Goal: Task Accomplishment & Management: Manage account settings

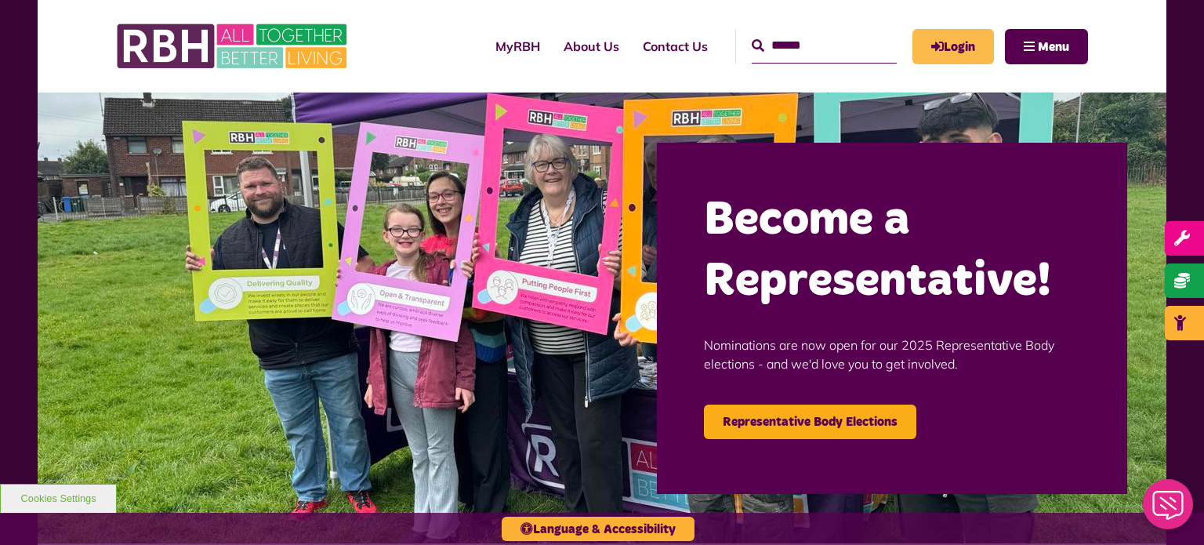
click at [949, 39] on link "Login" at bounding box center [953, 46] width 82 height 35
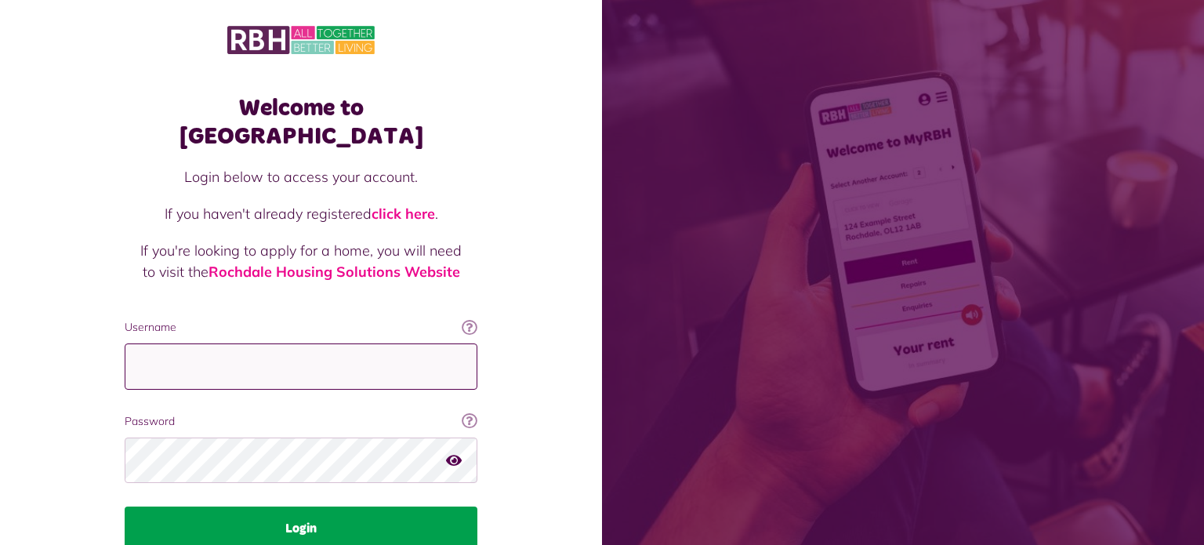
type input "**********"
click at [319, 506] on button "Login" at bounding box center [301, 528] width 353 height 44
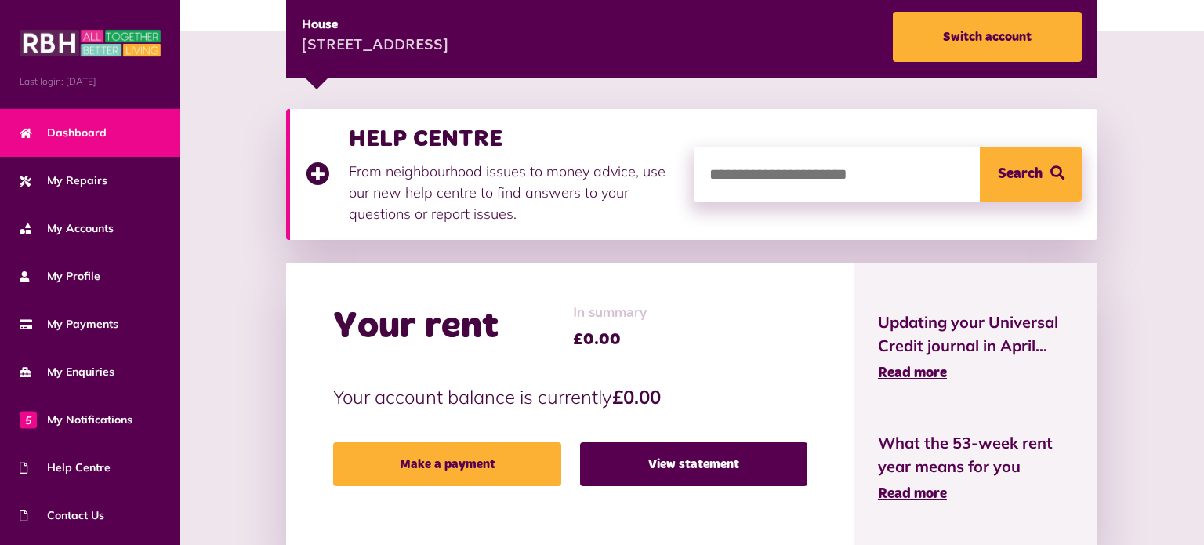
scroll to position [240, 0]
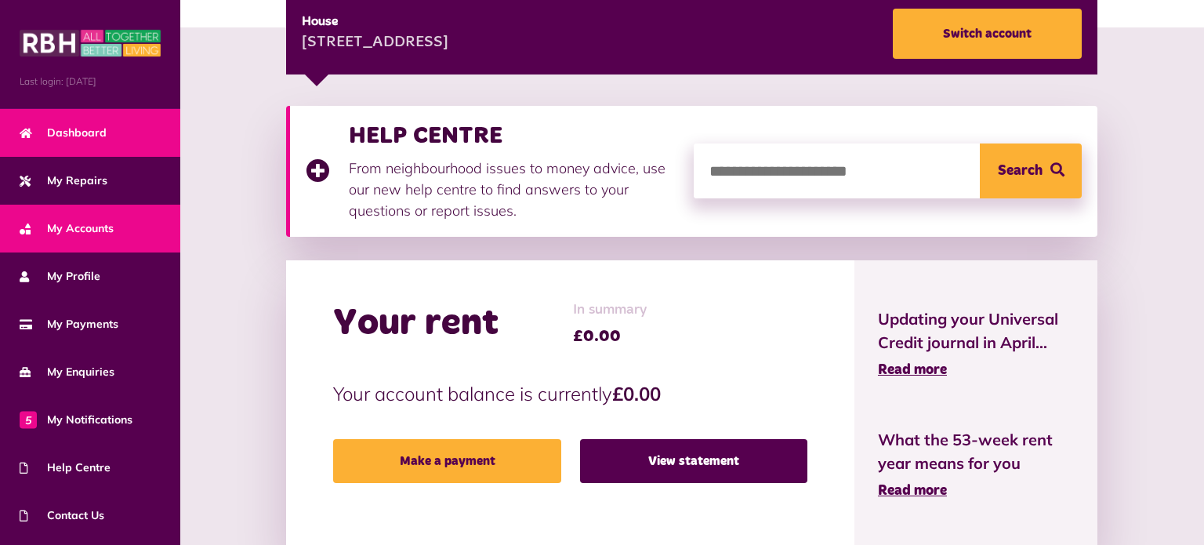
click at [95, 230] on span "My Accounts" at bounding box center [67, 228] width 94 height 16
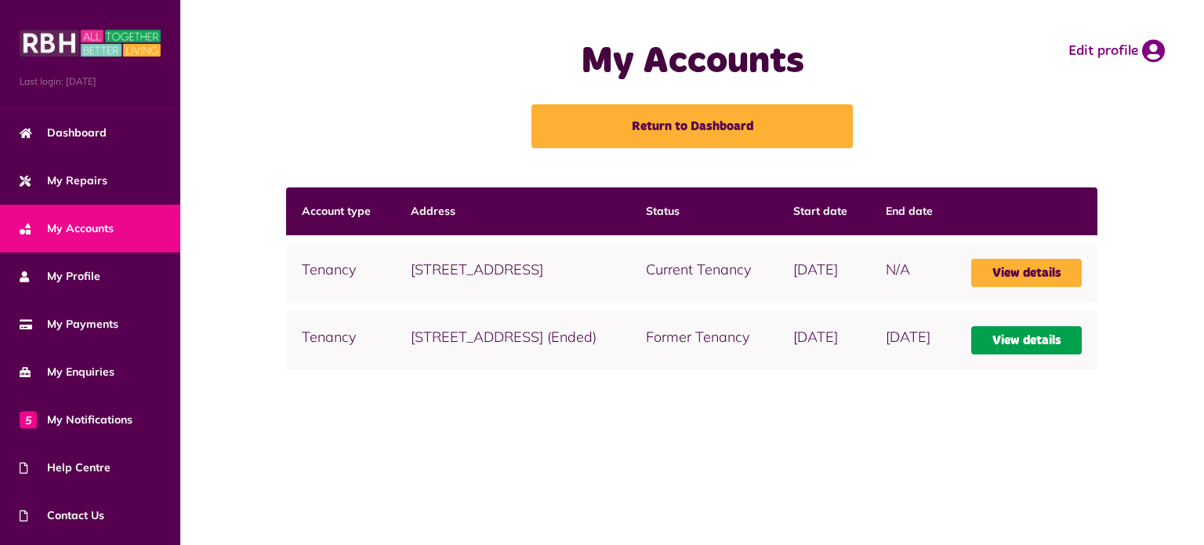
click at [1031, 354] on link "View details" at bounding box center [1026, 340] width 111 height 28
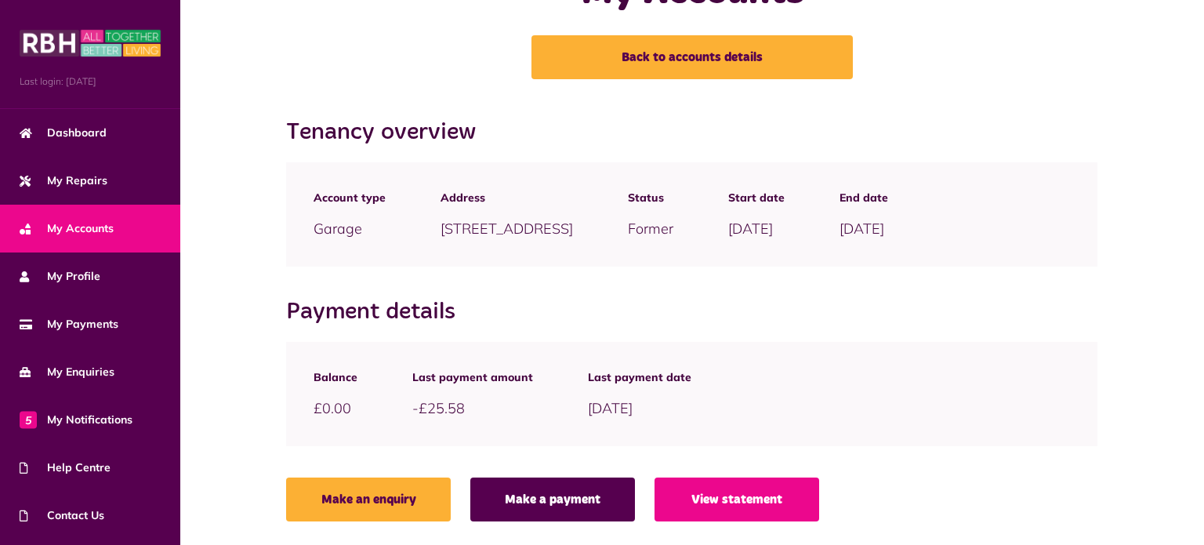
scroll to position [89, 0]
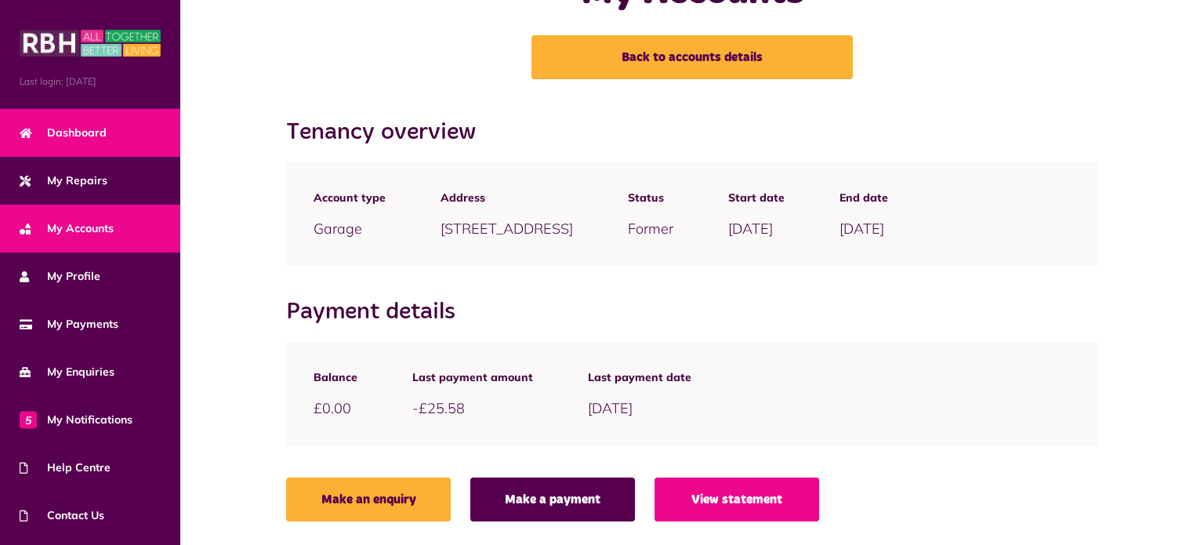
click at [73, 125] on span "Dashboard" at bounding box center [63, 133] width 87 height 16
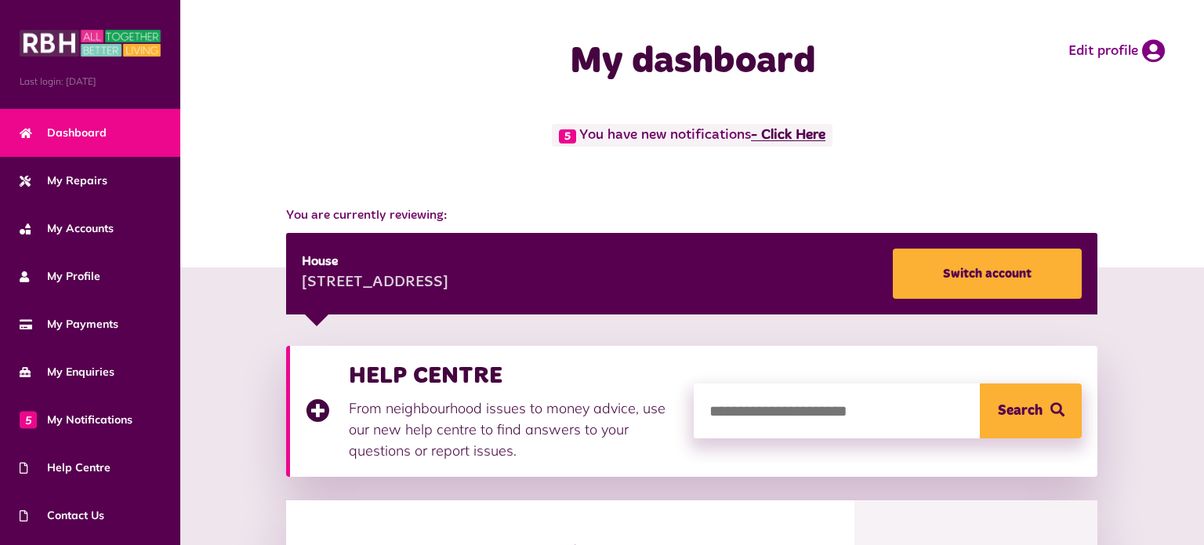
click at [794, 133] on link "- Click Here" at bounding box center [788, 136] width 74 height 14
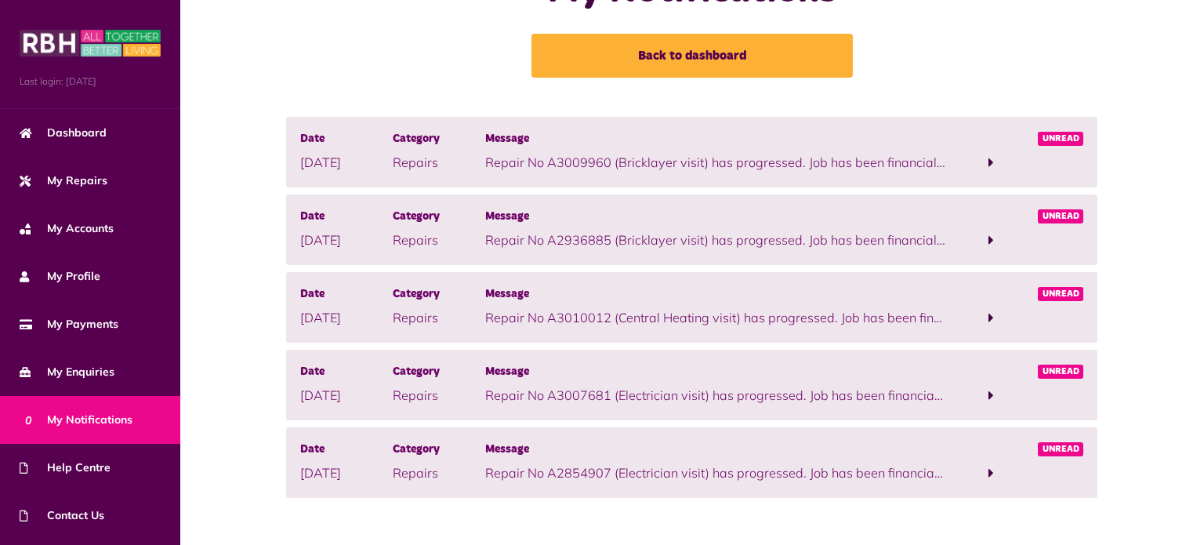
scroll to position [77, 0]
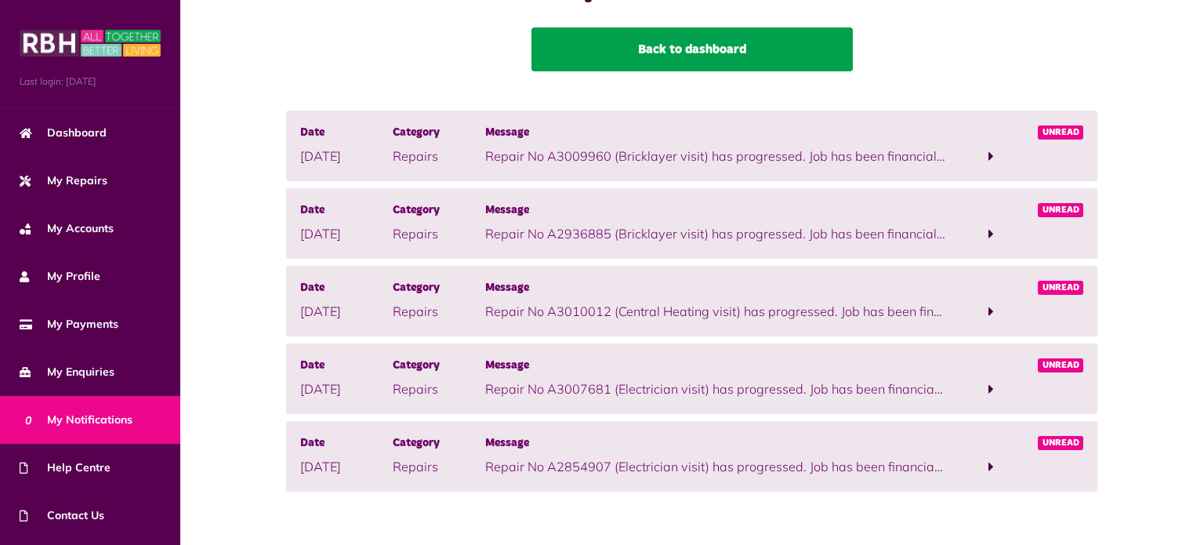
click at [613, 50] on link "Back to dashboard" at bounding box center [691, 49] width 321 height 44
